Goal: Obtain resource: Obtain resource

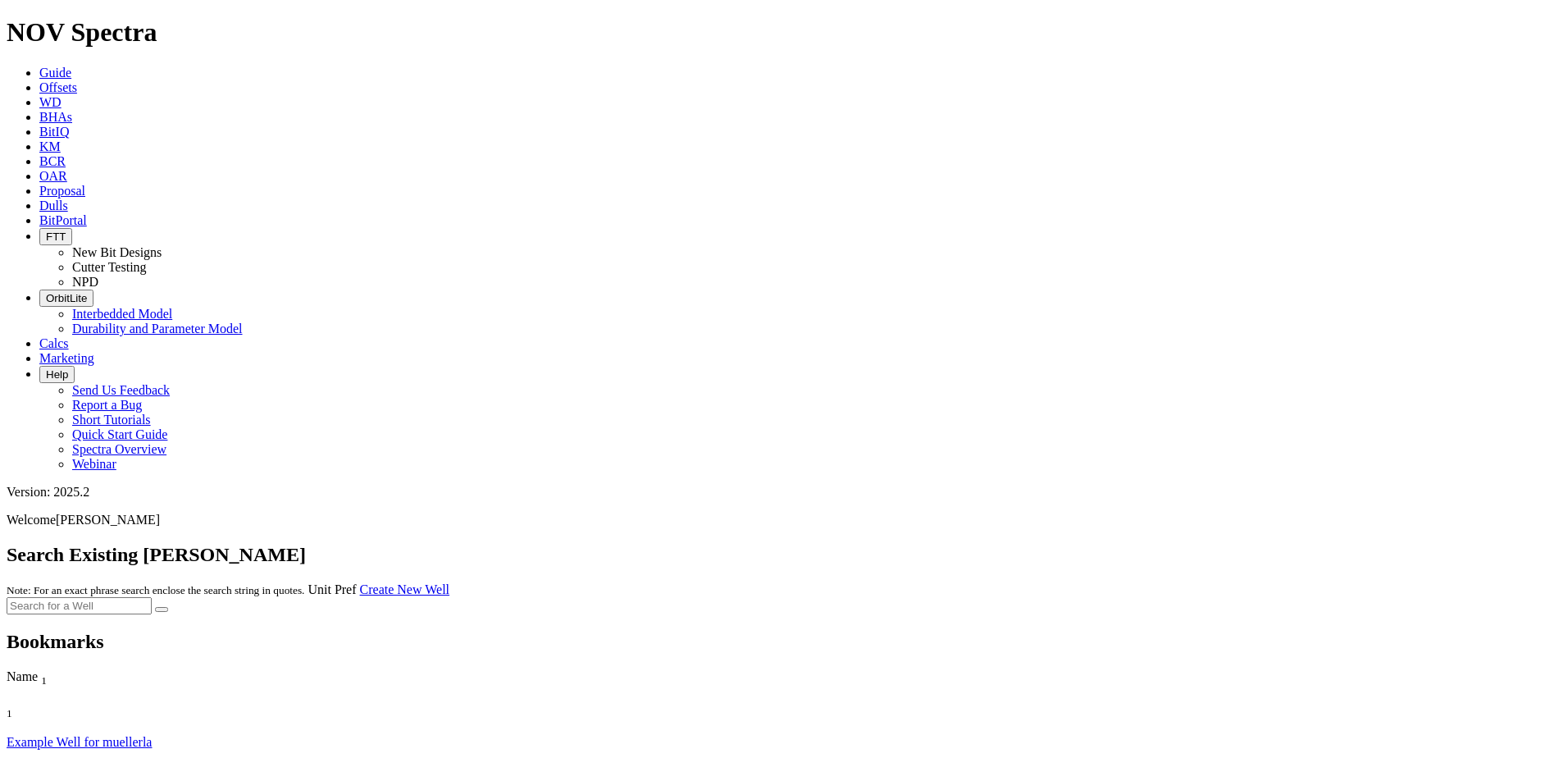
click at [39, 80] on icon at bounding box center [39, 87] width 0 height 14
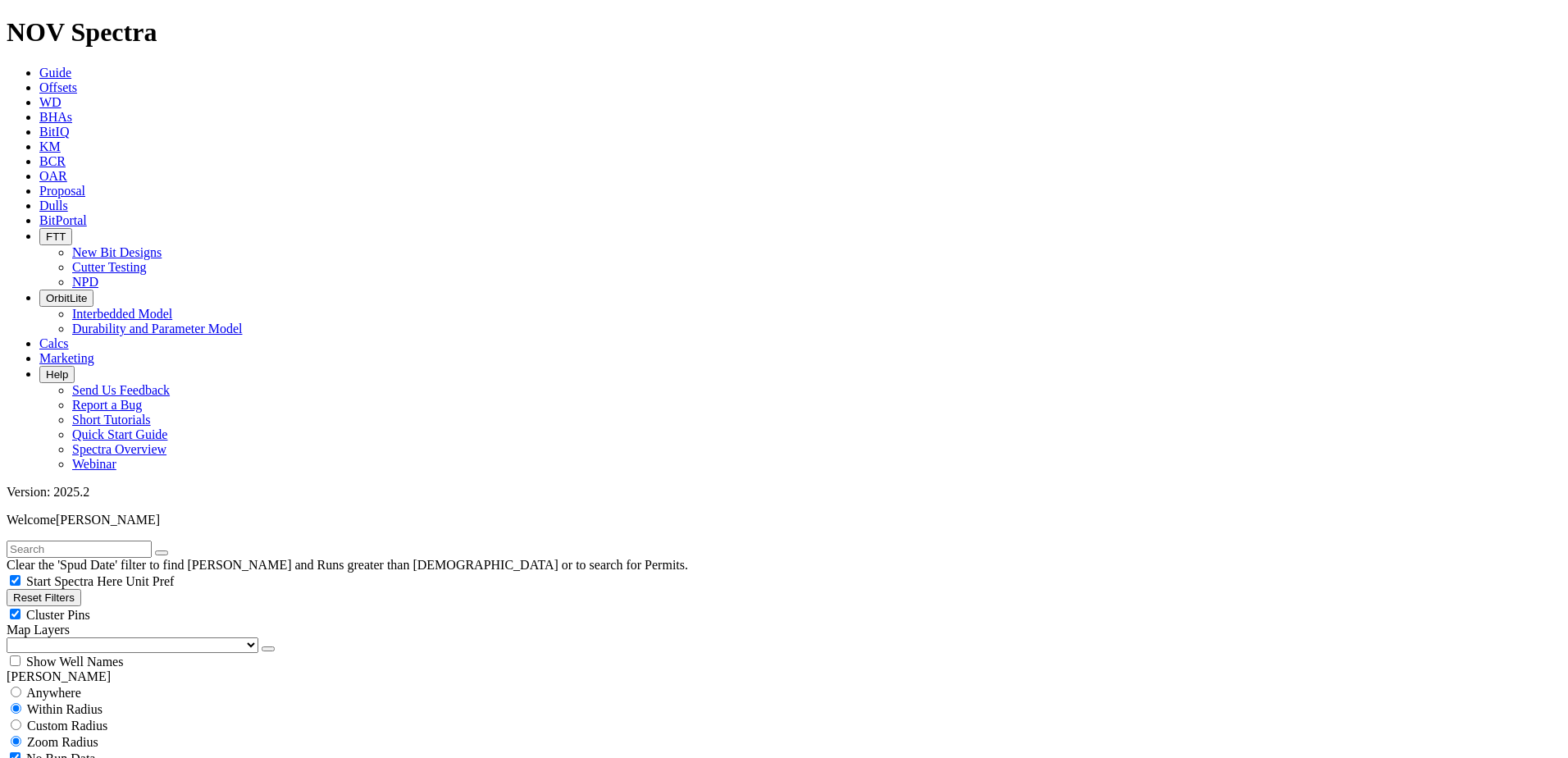
click at [128, 541] on input "text" at bounding box center [78, 549] width 145 height 17
paste input "A320442"
type input "A320442"
click at [155, 551] on button "submit" at bounding box center [161, 553] width 13 height 5
